Goal: Task Accomplishment & Management: Manage account settings

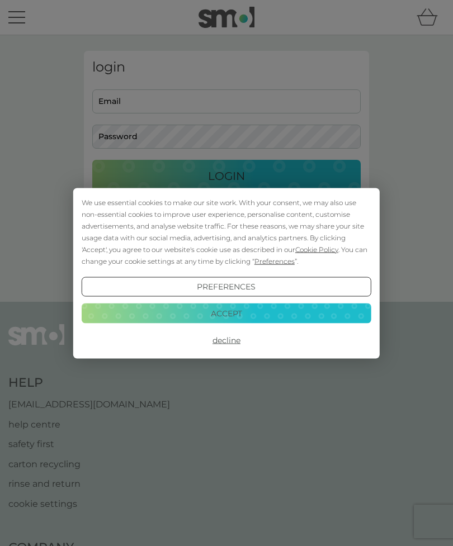
click at [294, 314] on button "Accept" at bounding box center [226, 313] width 289 height 20
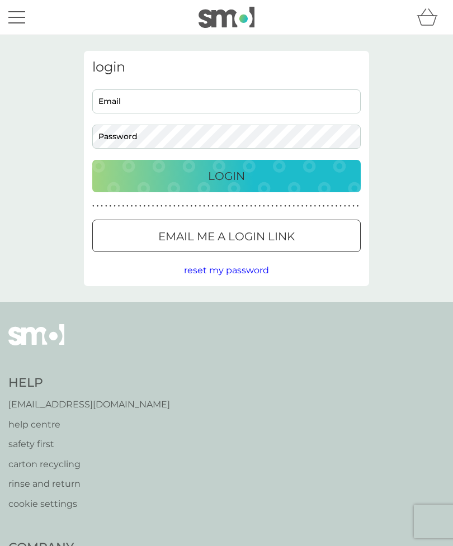
click at [293, 175] on div "Login" at bounding box center [226, 176] width 246 height 18
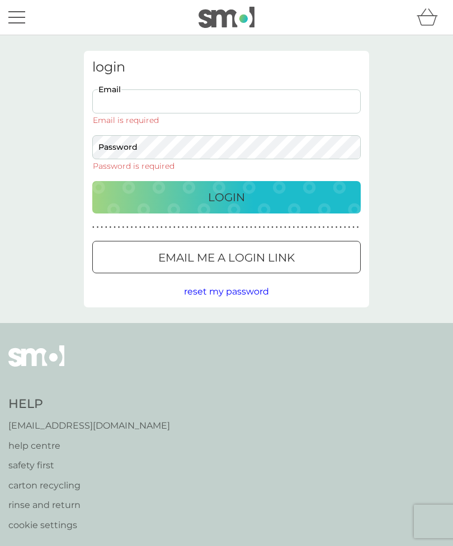
type input "[EMAIL_ADDRESS][DOMAIN_NAME]"
click at [226, 181] on button "Login" at bounding box center [226, 197] width 268 height 32
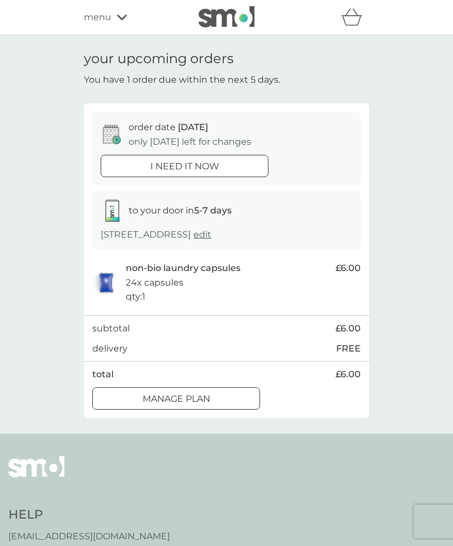
click at [224, 396] on div "Manage plan" at bounding box center [176, 399] width 167 height 15
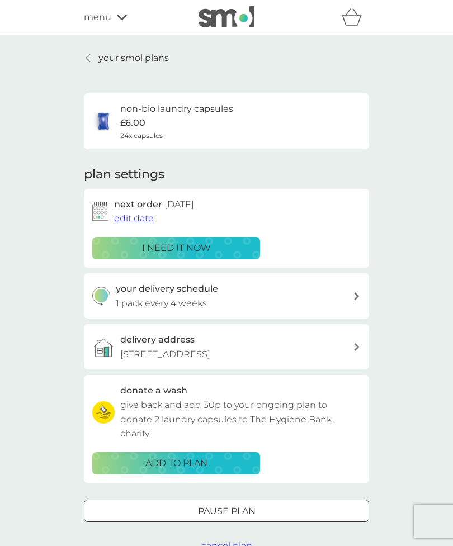
click at [137, 215] on span "edit date" at bounding box center [134, 218] width 40 height 11
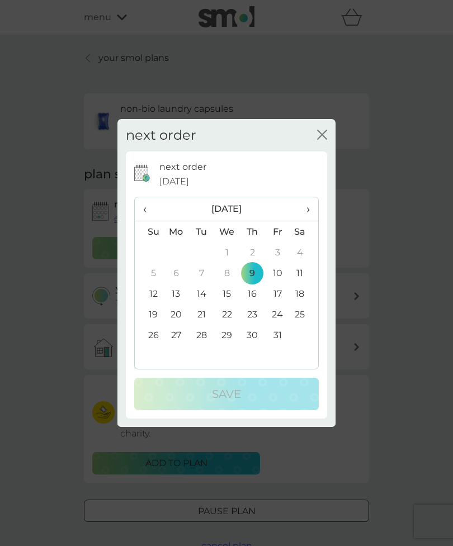
click at [255, 315] on td "23" at bounding box center [252, 314] width 25 height 21
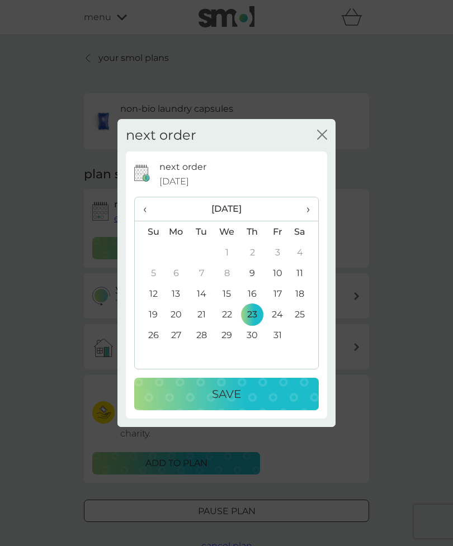
click at [270, 400] on div "Save" at bounding box center [226, 394] width 162 height 18
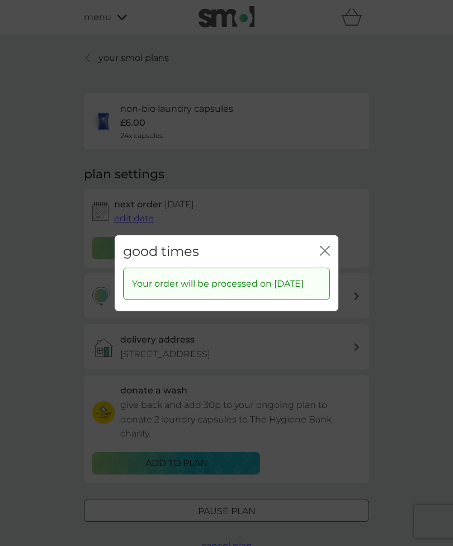
click at [326, 246] on icon "close" at bounding box center [325, 250] width 10 height 10
